Goal: Navigation & Orientation: Find specific page/section

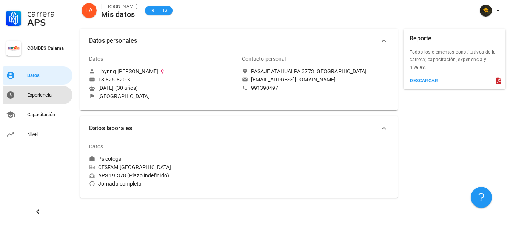
click at [56, 94] on div "Experiencia" at bounding box center [48, 95] width 42 height 6
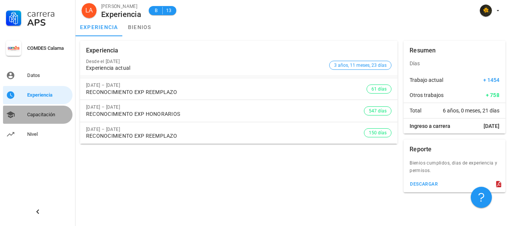
click at [50, 112] on div "Capacitación" at bounding box center [48, 115] width 42 height 6
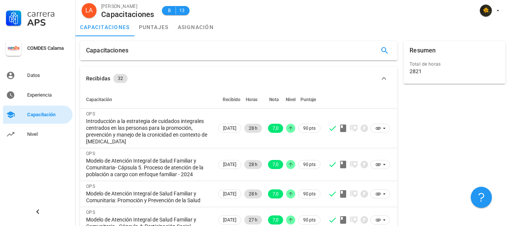
click at [46, 123] on link "Capacitación" at bounding box center [37, 115] width 69 height 18
click at [45, 132] on div "Nivel" at bounding box center [48, 134] width 42 height 6
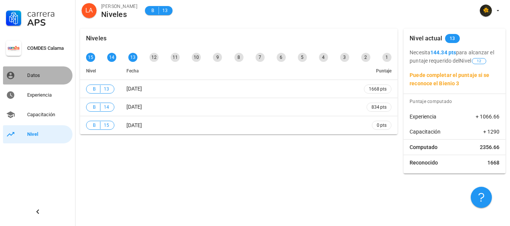
click at [58, 72] on div "Datos" at bounding box center [48, 75] width 42 height 12
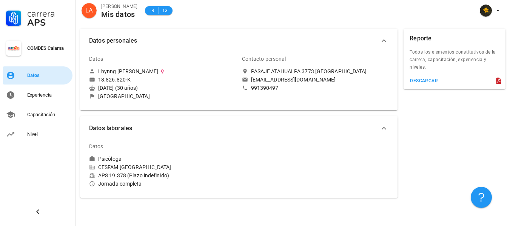
click at [41, 81] on div "Datos" at bounding box center [48, 75] width 42 height 12
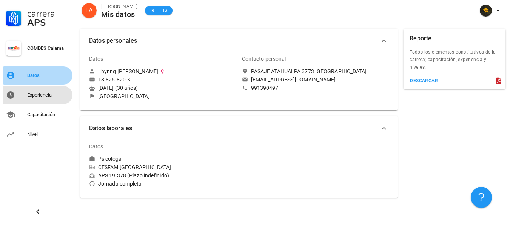
click at [39, 93] on div "Experiencia" at bounding box center [48, 95] width 42 height 6
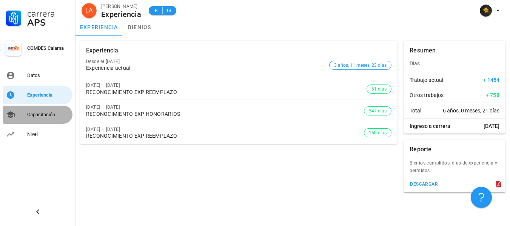
click at [28, 114] on div "Capacitación" at bounding box center [48, 115] width 42 height 6
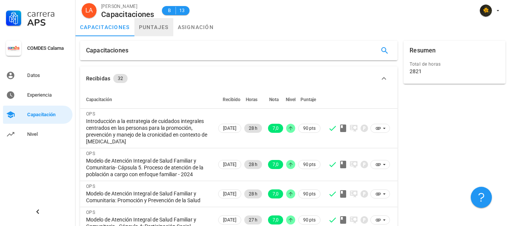
click at [157, 28] on link "puntajes" at bounding box center [153, 27] width 39 height 18
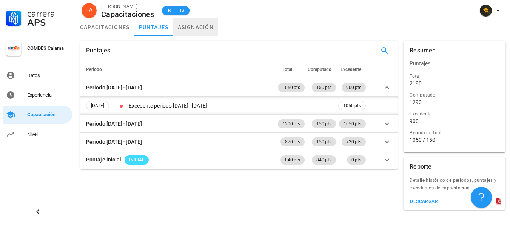
click at [182, 28] on link "asignación" at bounding box center [195, 27] width 45 height 18
